Goal: Information Seeking & Learning: Learn about a topic

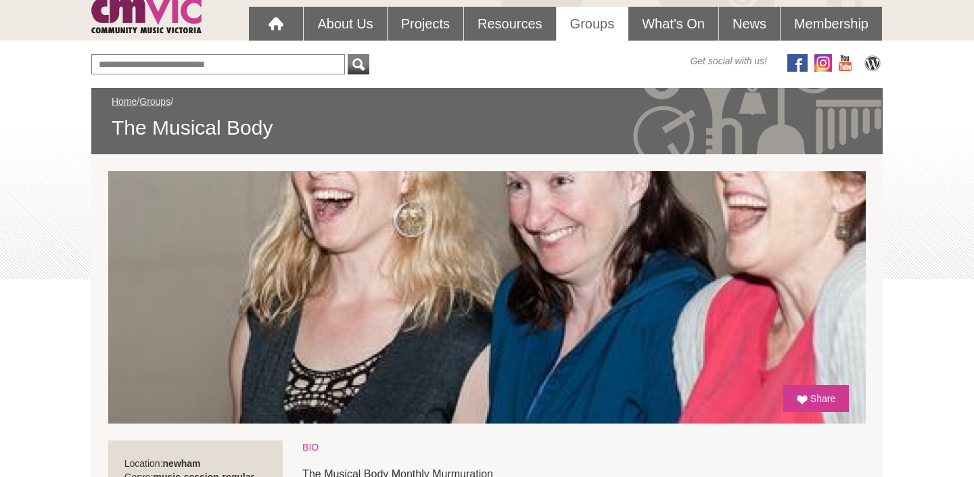
scroll to position [122, 0]
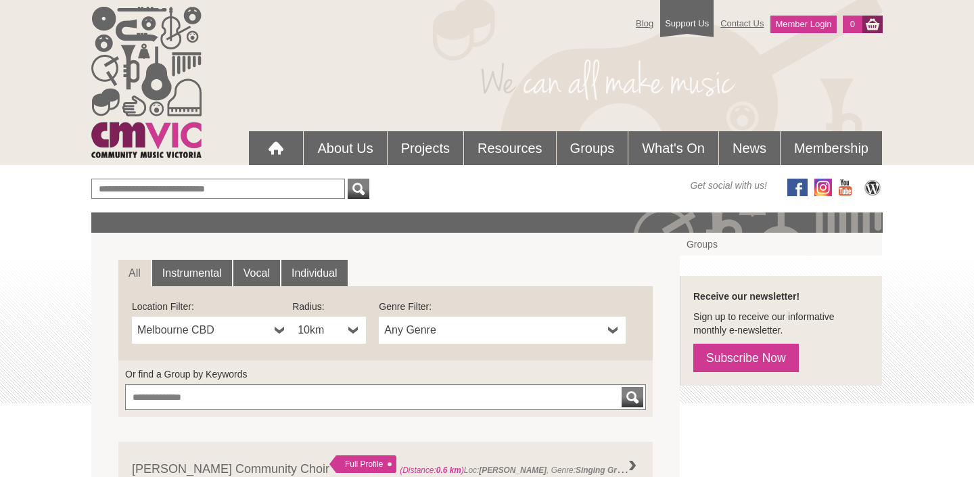
click at [349, 327] on b at bounding box center [353, 330] width 11 height 27
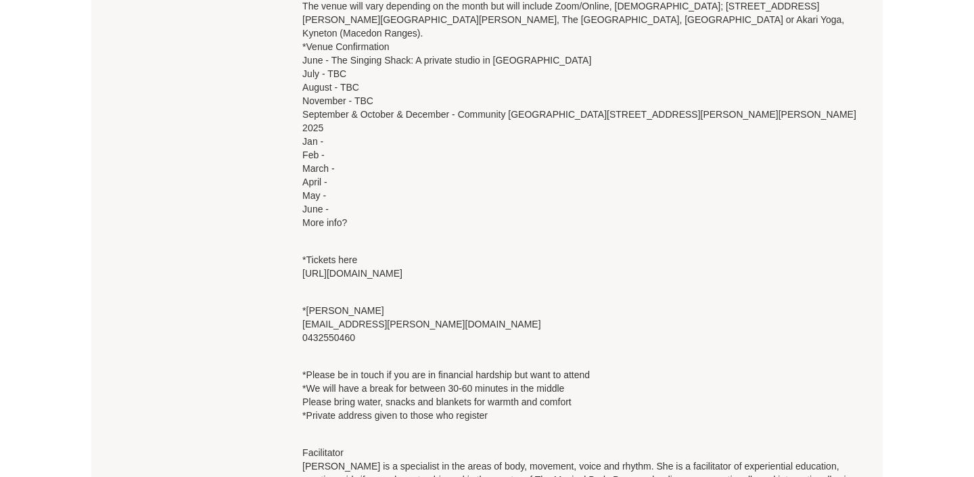
scroll to position [790, 0]
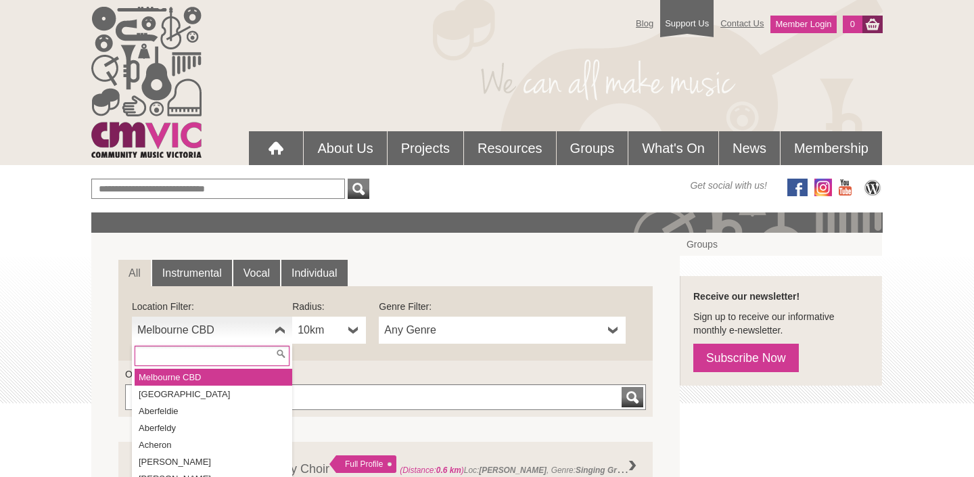
click at [280, 330] on b at bounding box center [280, 330] width 11 height 27
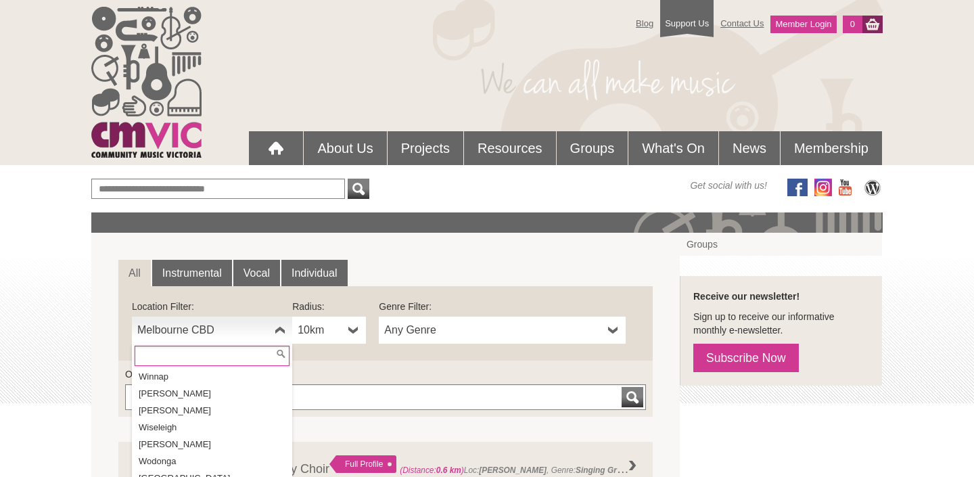
scroll to position [27307, 0]
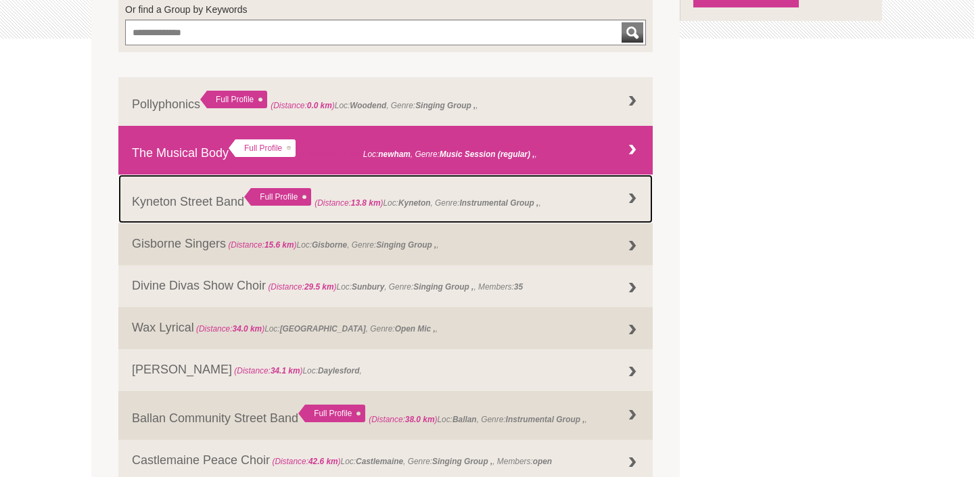
scroll to position [360, 0]
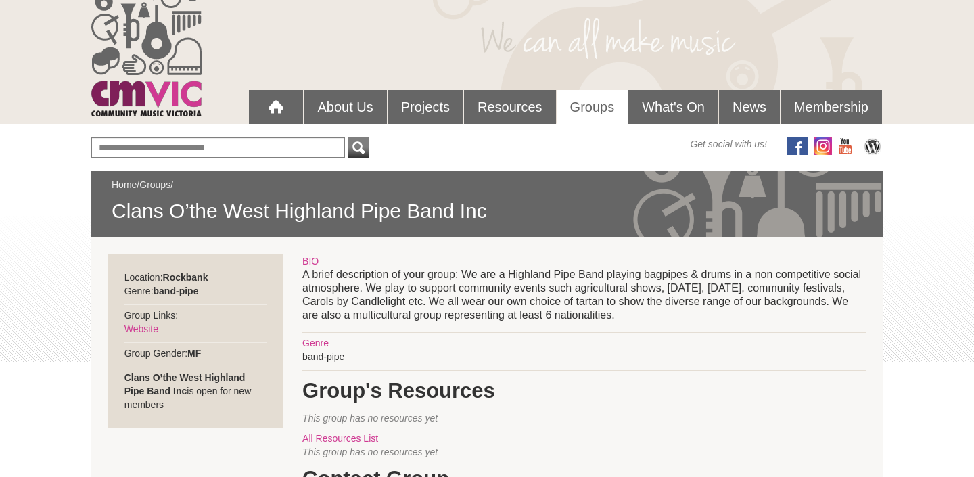
scroll to position [46, 0]
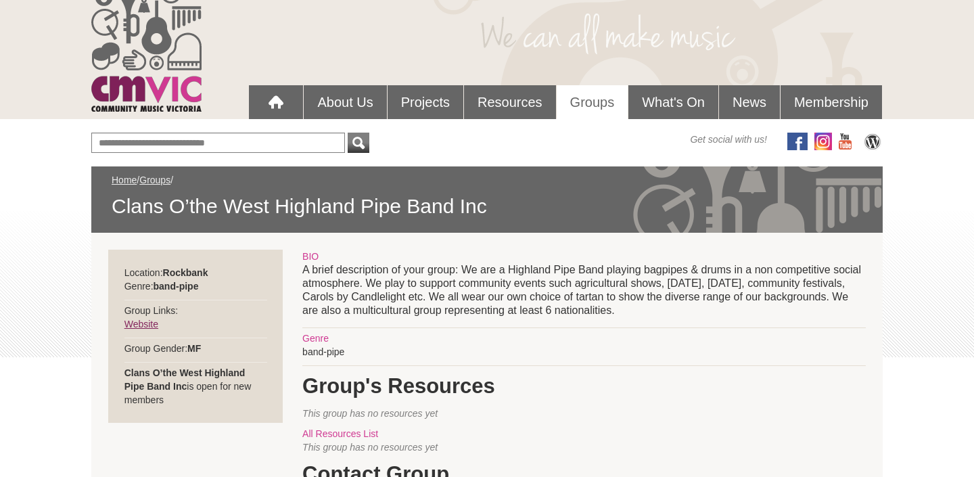
click at [142, 324] on link "Website" at bounding box center [141, 324] width 34 height 11
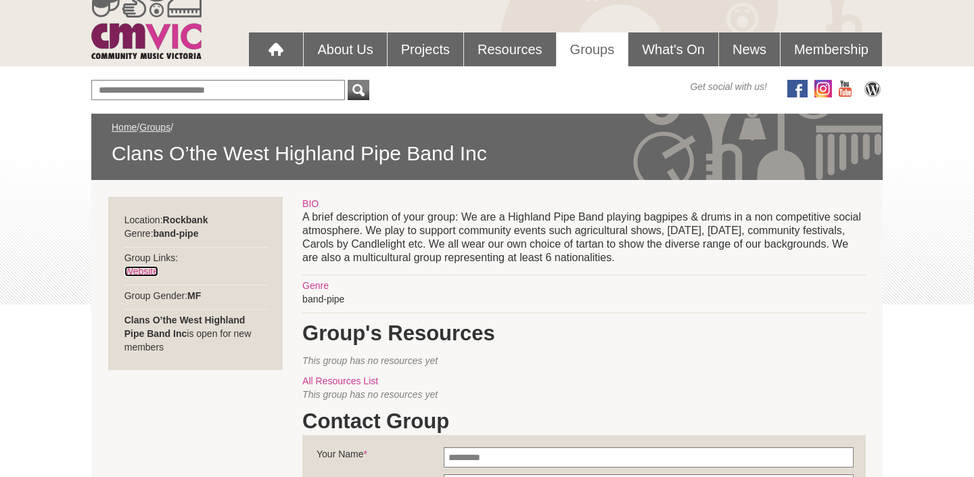
scroll to position [97, 0]
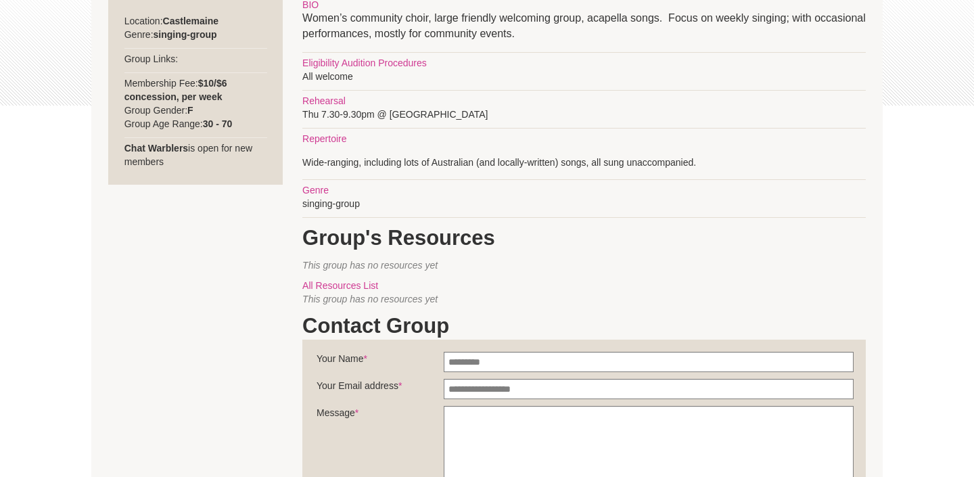
scroll to position [298, 0]
click at [845, 347] on fieldset "**********" at bounding box center [583, 466] width 563 height 254
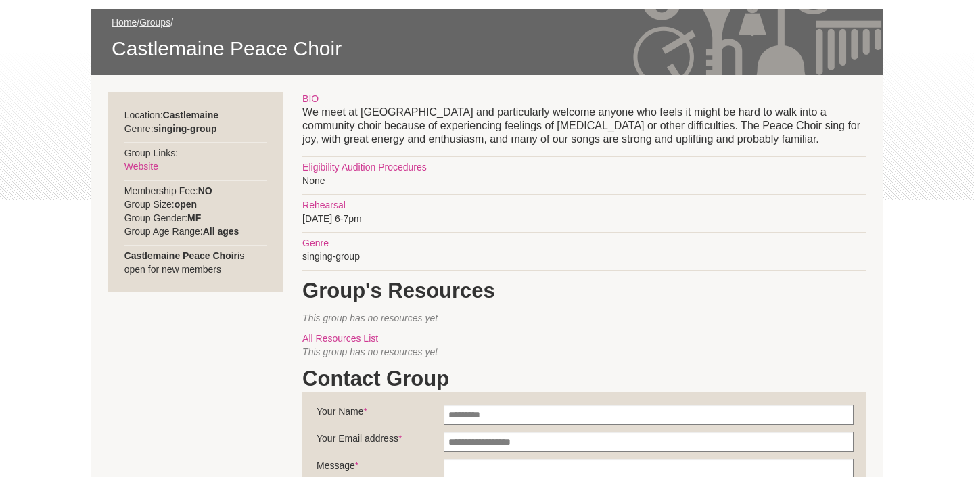
scroll to position [202, 0]
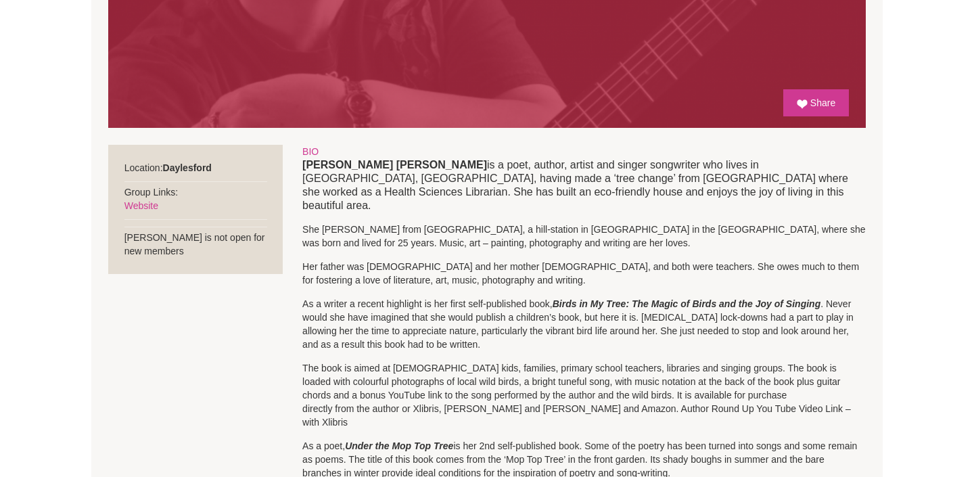
scroll to position [419, 0]
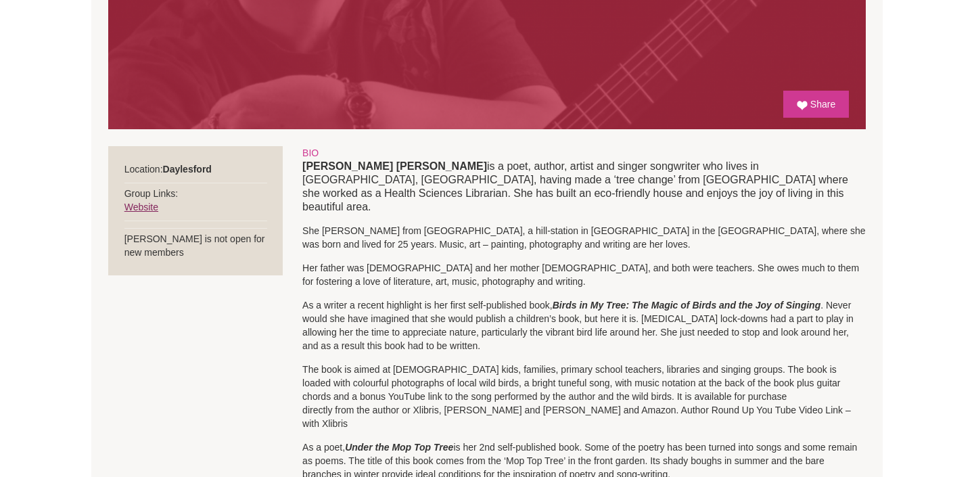
click at [144, 207] on link "Website" at bounding box center [141, 207] width 34 height 11
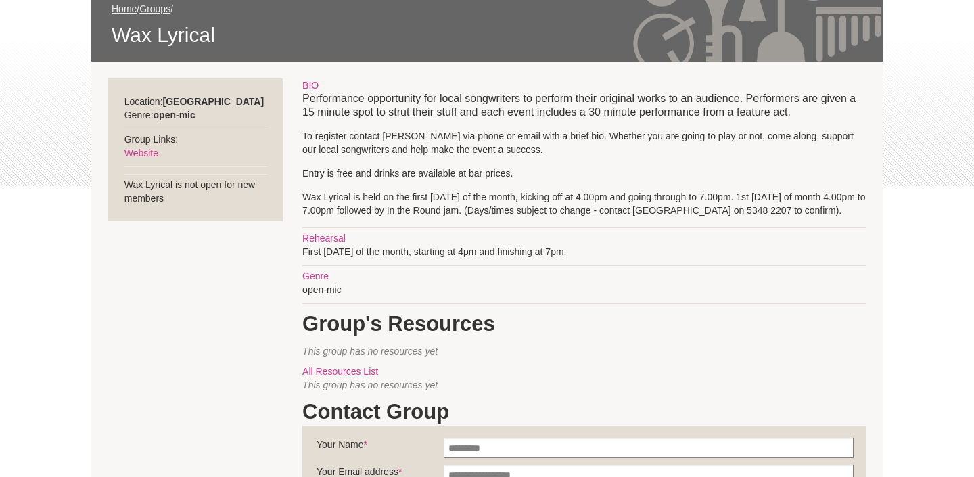
scroll to position [210, 0]
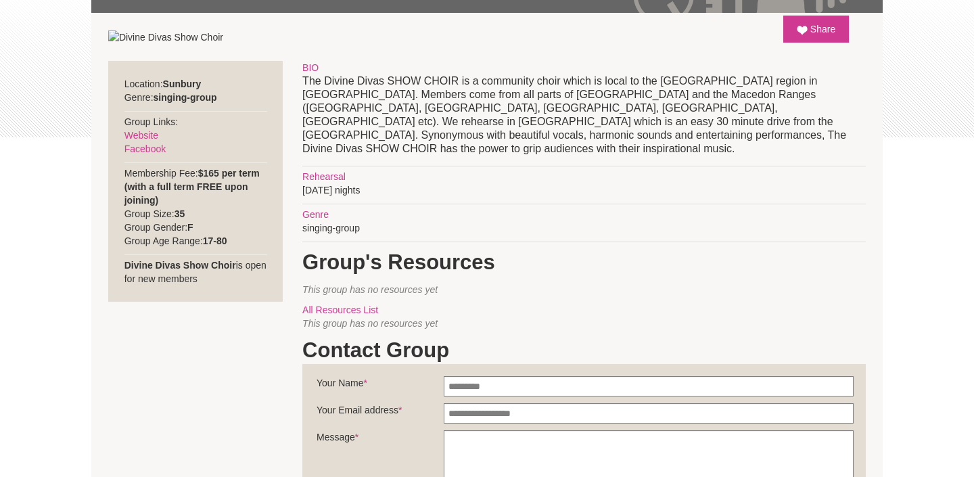
scroll to position [264, 0]
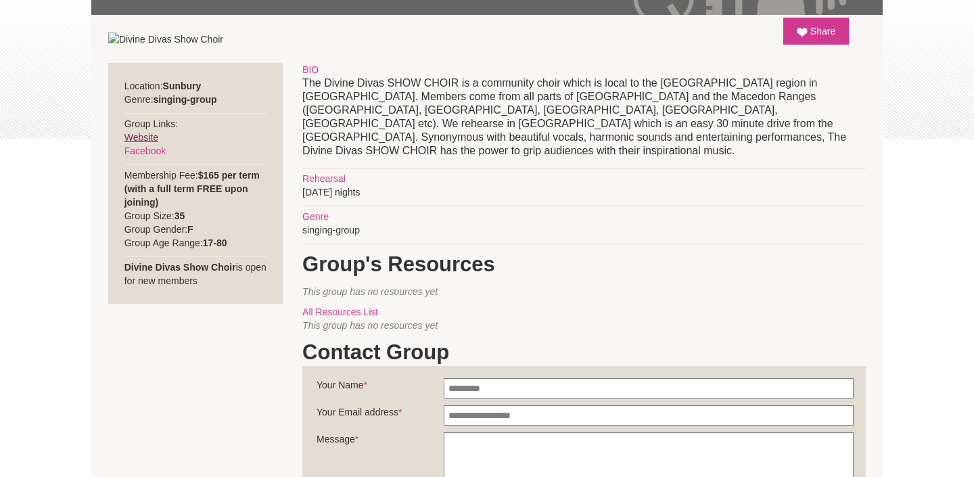
click at [140, 137] on link "Website" at bounding box center [141, 137] width 34 height 11
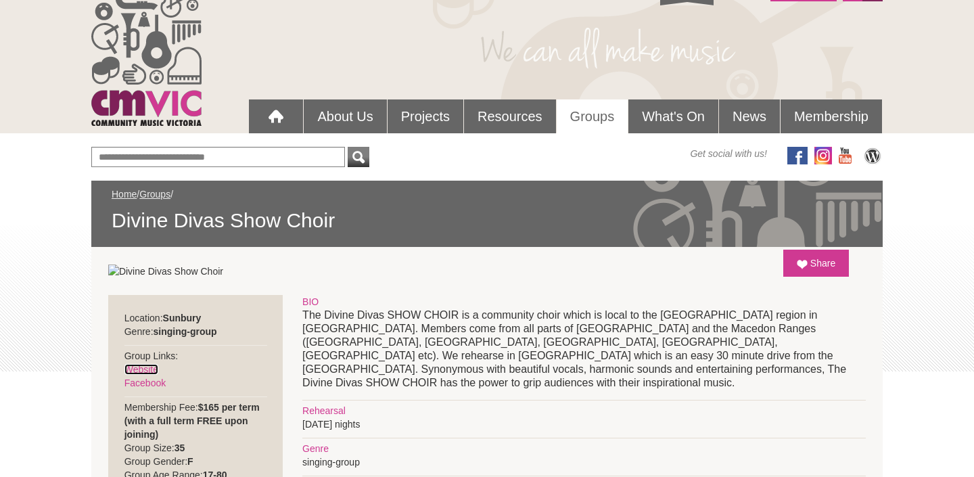
scroll to position [0, 0]
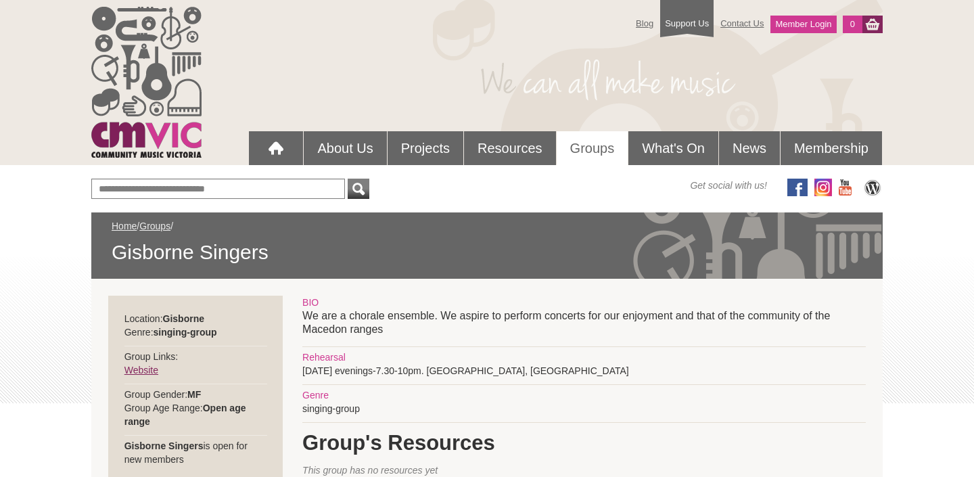
click at [139, 368] on link "Website" at bounding box center [141, 370] width 34 height 11
click at [147, 370] on link "Website" at bounding box center [141, 370] width 34 height 11
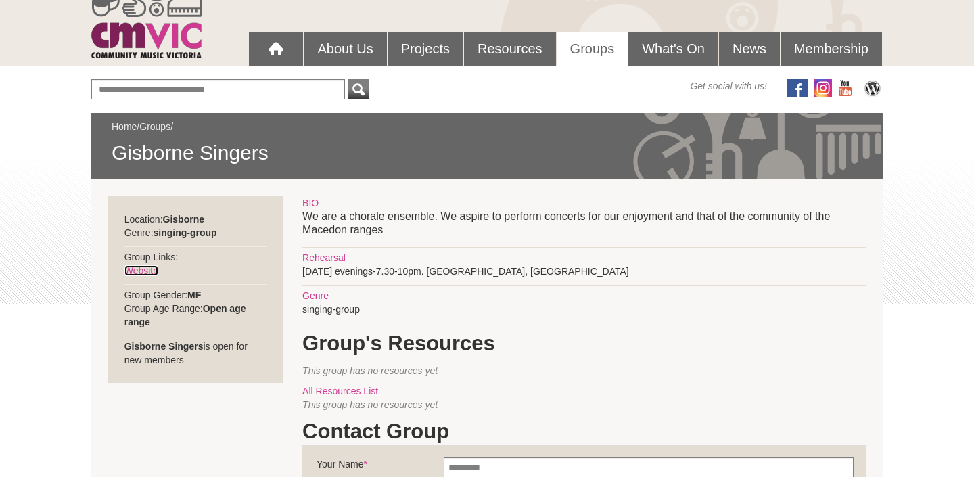
scroll to position [83, 0]
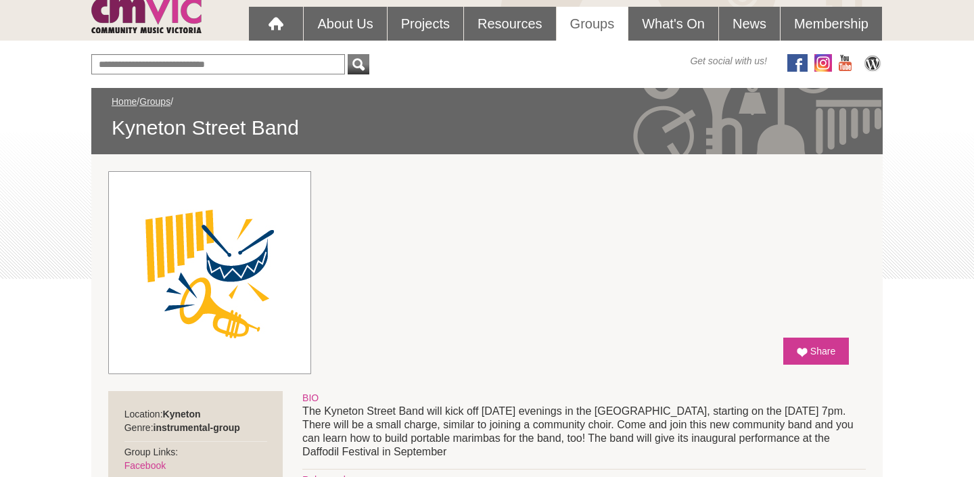
scroll to position [116, 0]
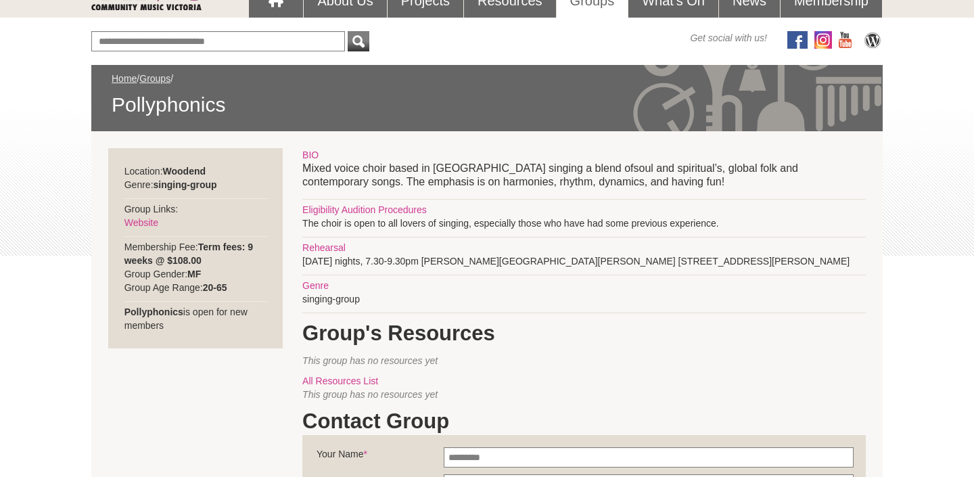
scroll to position [151, 0]
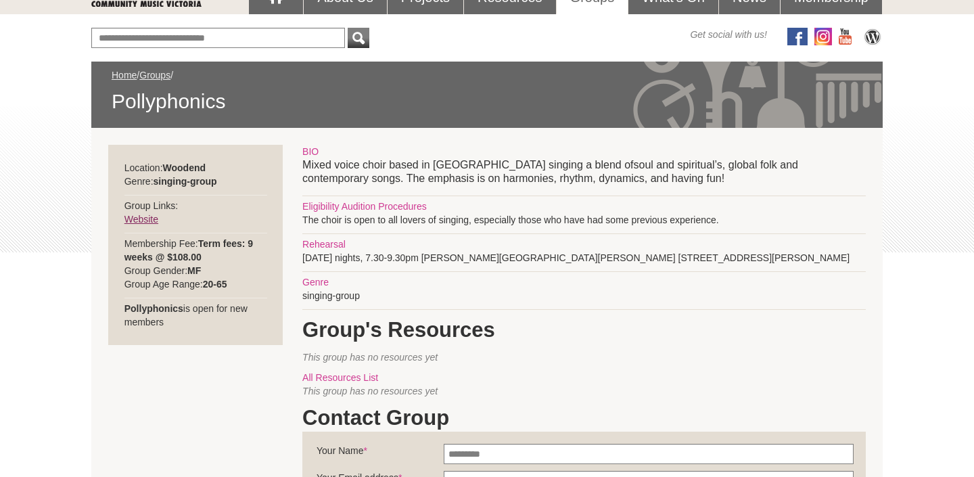
click at [148, 216] on link "Website" at bounding box center [141, 219] width 34 height 11
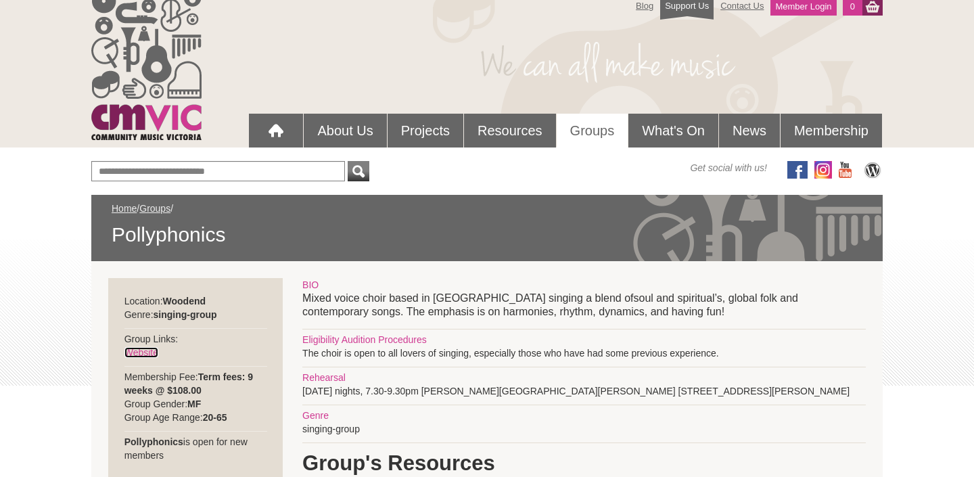
scroll to position [0, 0]
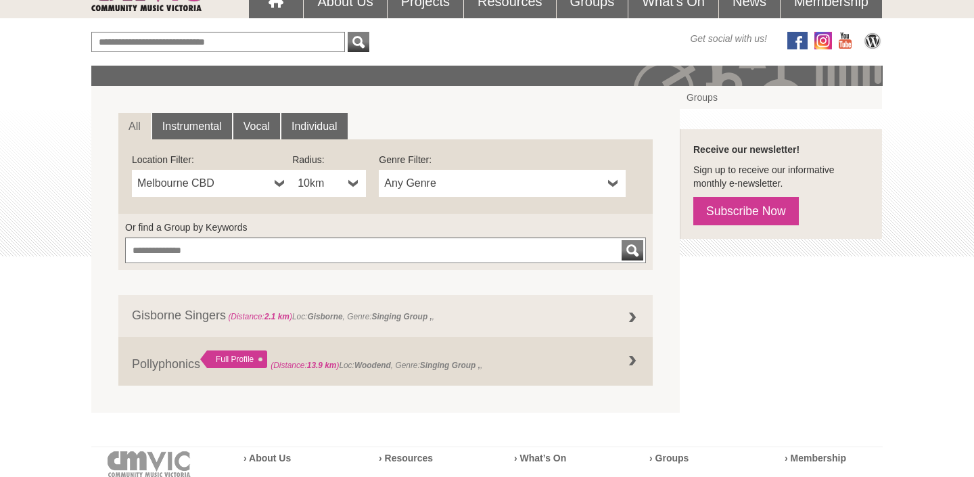
scroll to position [149, 0]
